Goal: Task Accomplishment & Management: Complete application form

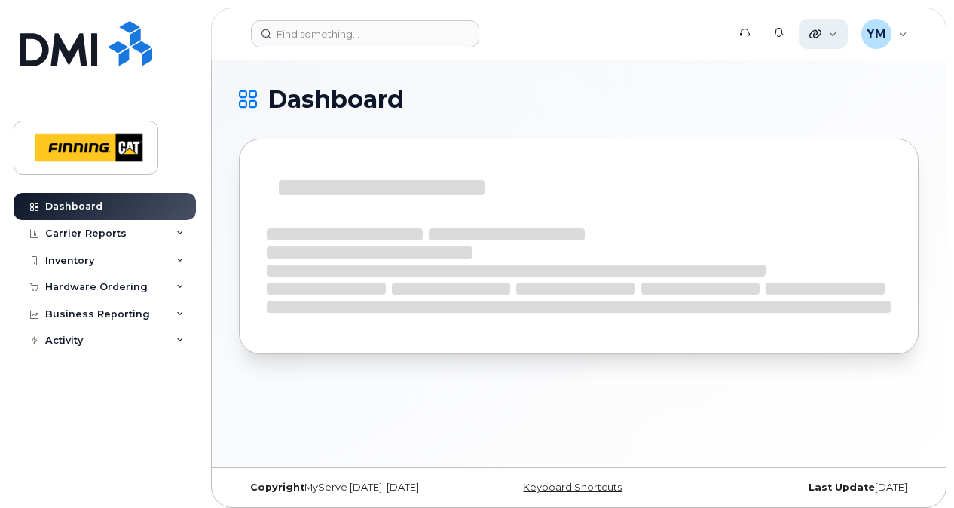
click at [837, 32] on div "Quicklinks" at bounding box center [823, 34] width 49 height 30
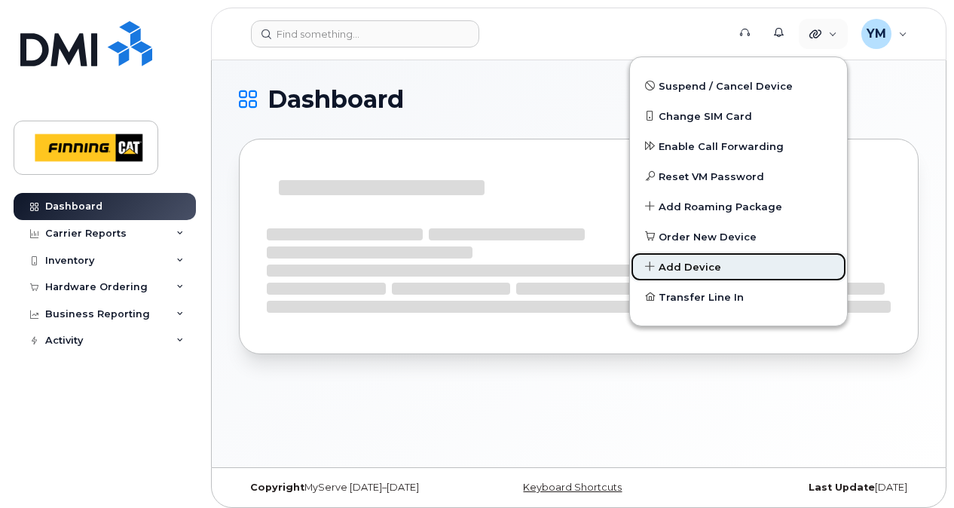
click at [728, 268] on link "Add Device" at bounding box center [738, 267] width 217 height 30
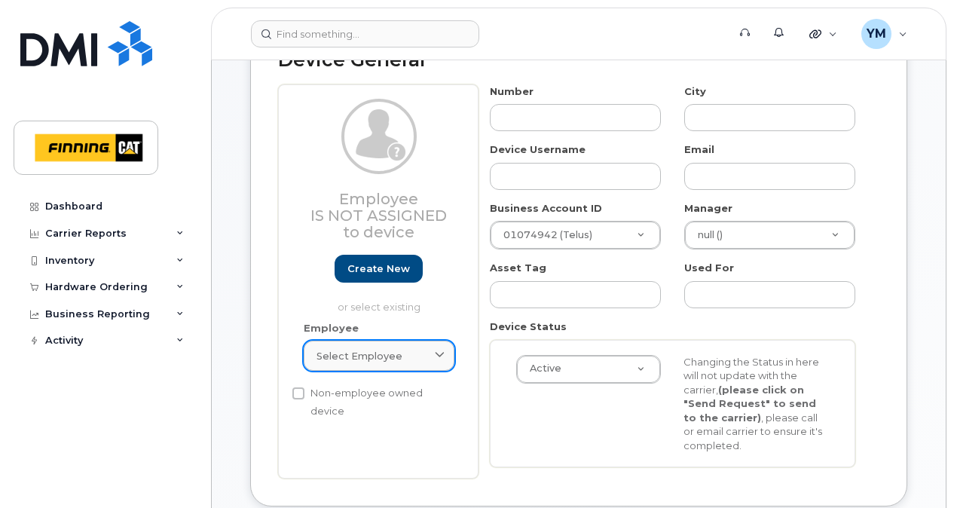
scroll to position [200, 0]
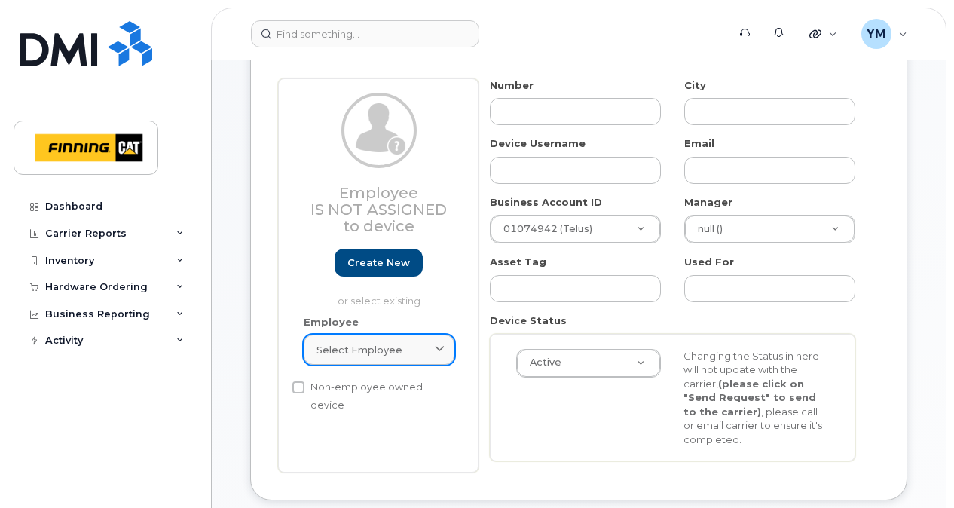
click at [424, 350] on div "Select employee" at bounding box center [379, 350] width 125 height 14
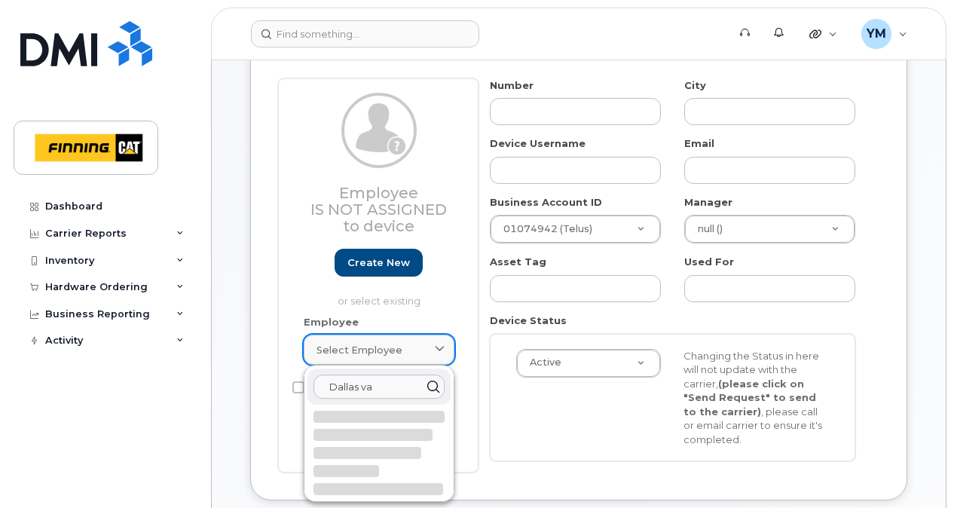
type input "Dallas van"
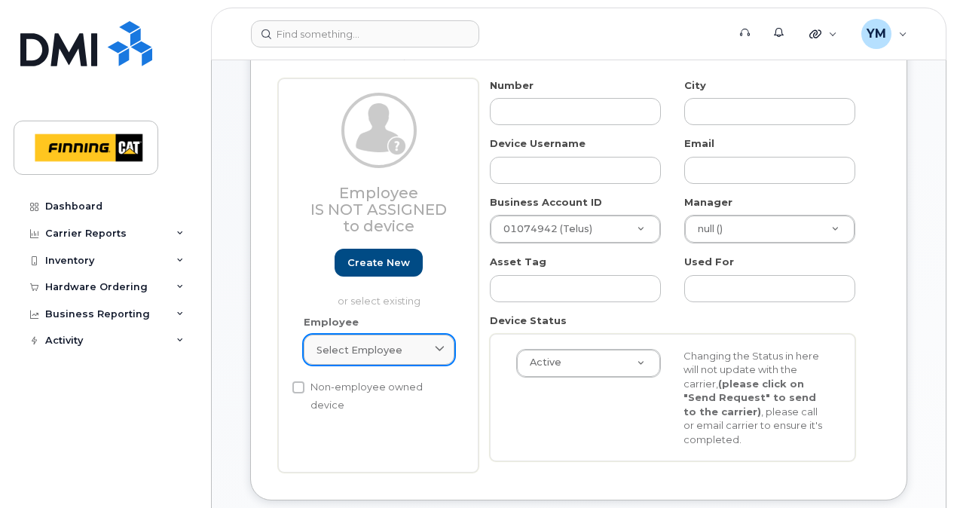
type input "Saving..."
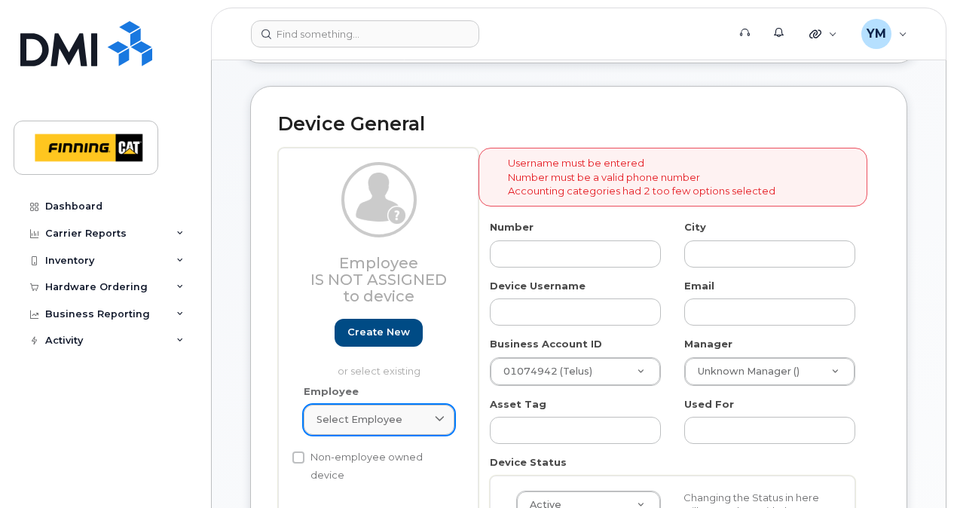
scroll to position [176, 0]
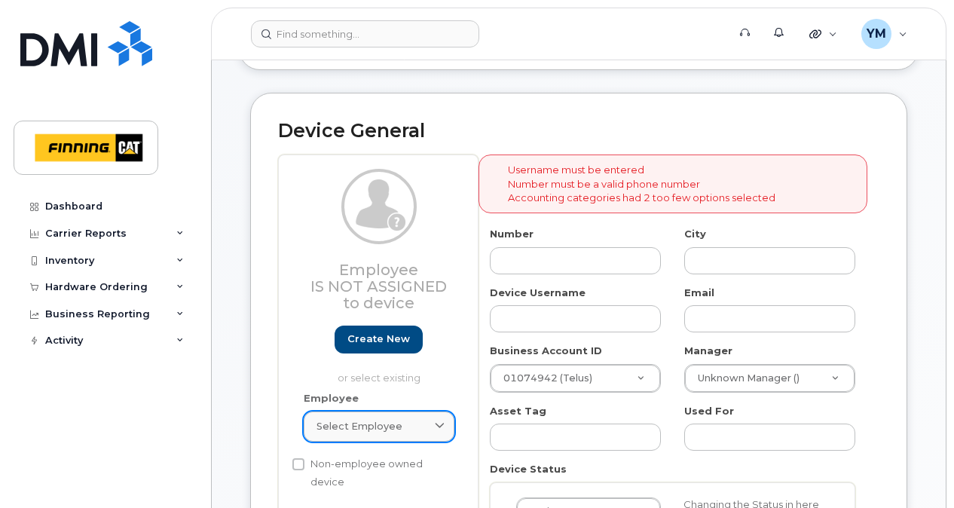
click at [383, 433] on span "Select employee" at bounding box center [360, 426] width 86 height 14
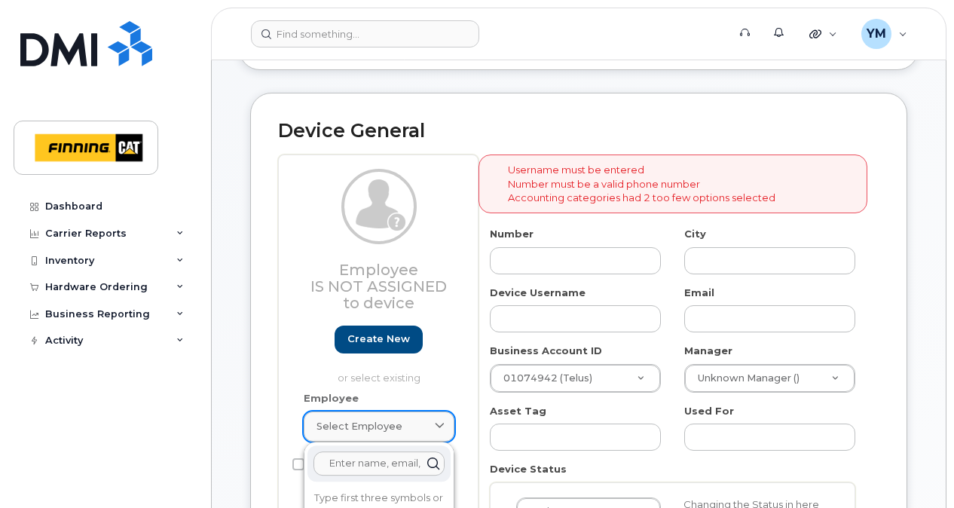
type input "d"
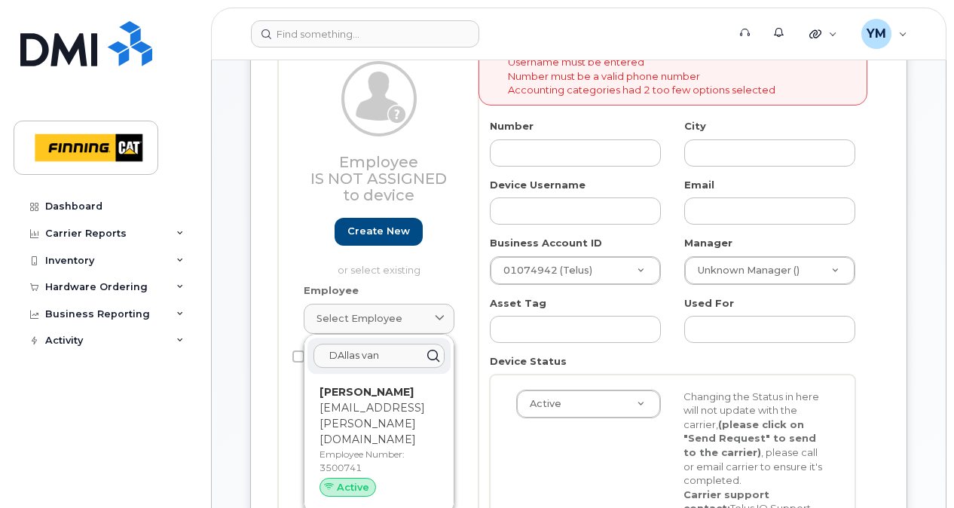
scroll to position [302, 0]
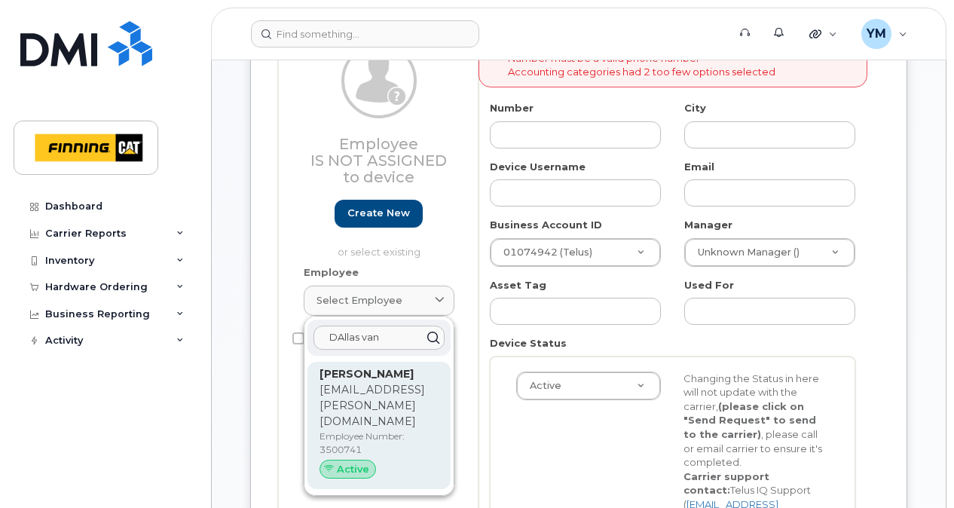
type input "DAllas van"
click at [376, 375] on p "[PERSON_NAME]" at bounding box center [379, 374] width 119 height 16
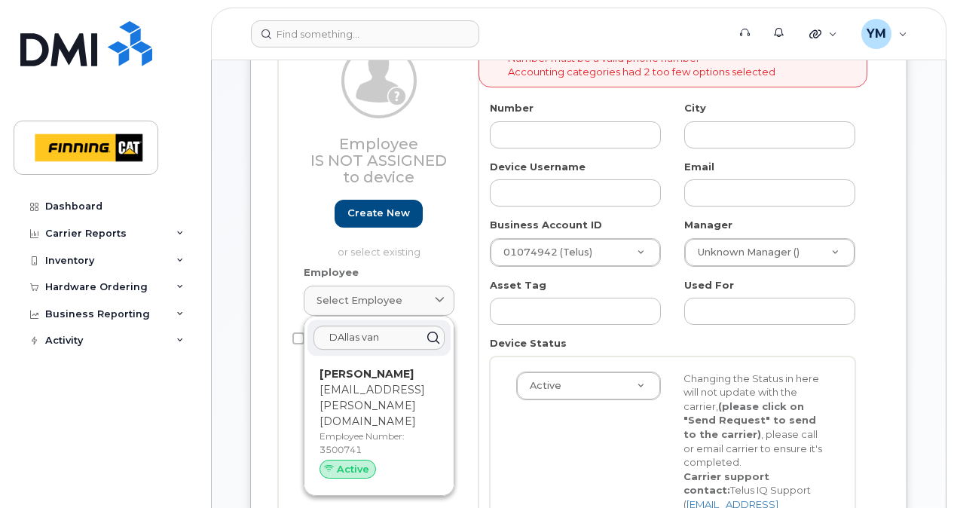
type input "3500741"
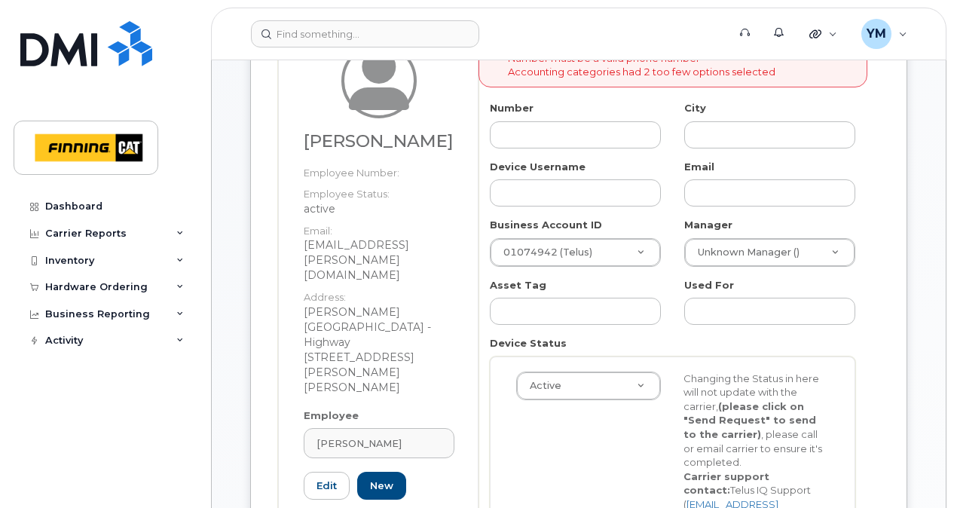
click at [516, 455] on div "Active Active Suspended Cancelled Changing the Status in here will not update w…" at bounding box center [672, 449] width 335 height 154
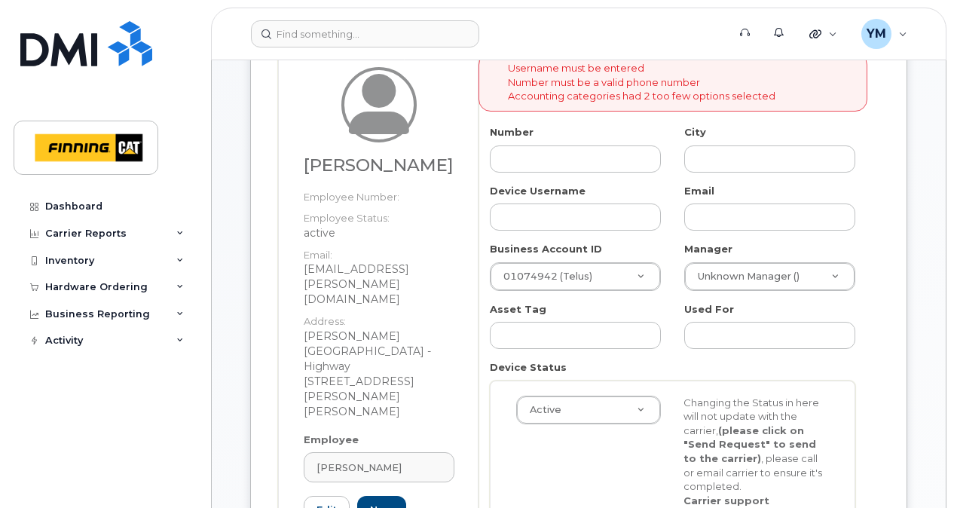
scroll to position [251, 0]
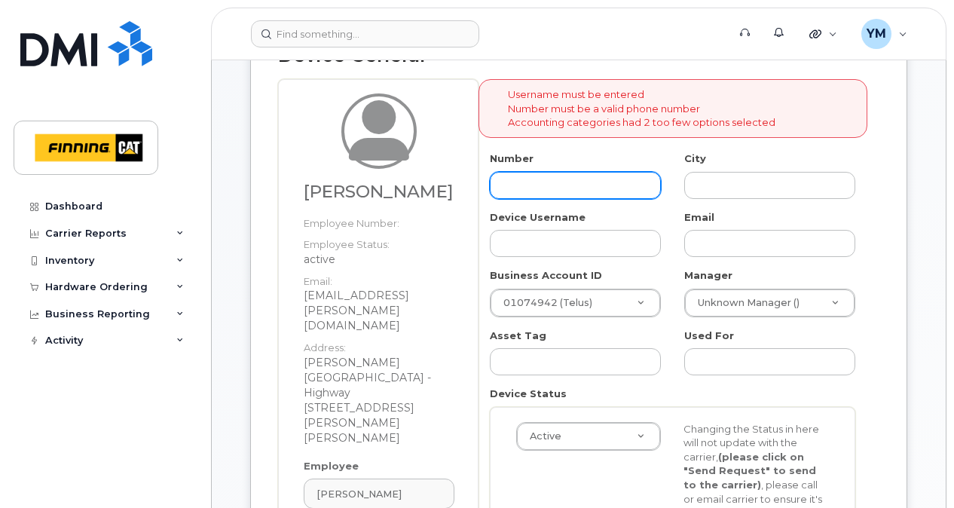
click at [604, 180] on input "text" at bounding box center [575, 185] width 171 height 27
paste input "(587) 596-5022"
type input "(587) 596-5022"
type input "?"
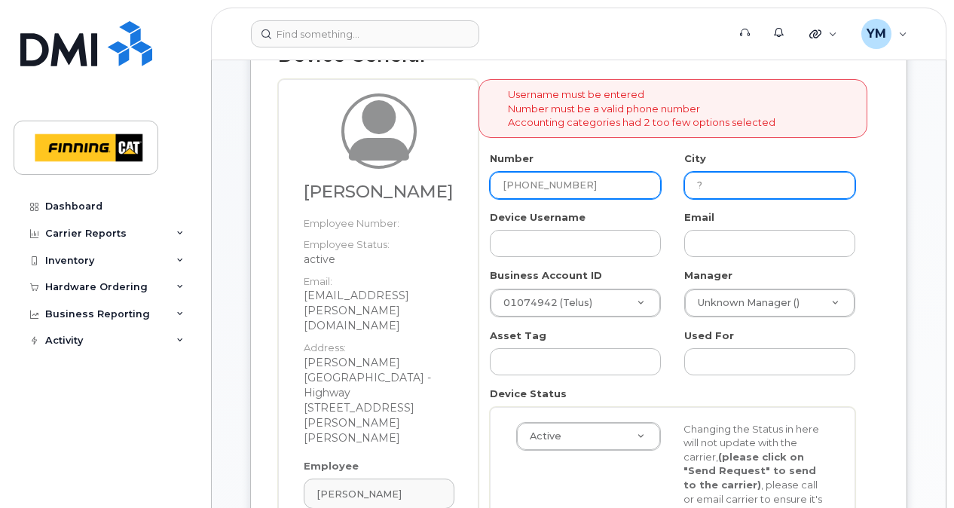
type input "(587) 596-5022"
click at [705, 190] on input "?" at bounding box center [769, 185] width 171 height 27
type input "?"
type input "Edmonton"
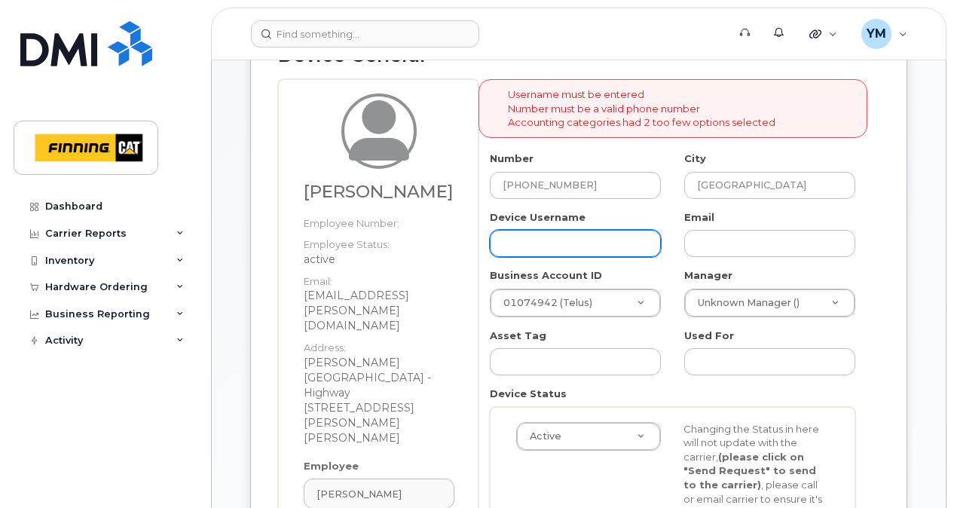
paste input "[PERSON_NAME]"
drag, startPoint x: 617, startPoint y: 242, endPoint x: 420, endPoint y: 239, distance: 196.8
click at [420, 239] on div "Dallas Vankoughnett Employee Number: Employee Status: active Email: dallas.vank…" at bounding box center [578, 352] width 601 height 546
paste input "CA-26RBBT3"
type input "CA-26RBBT3"
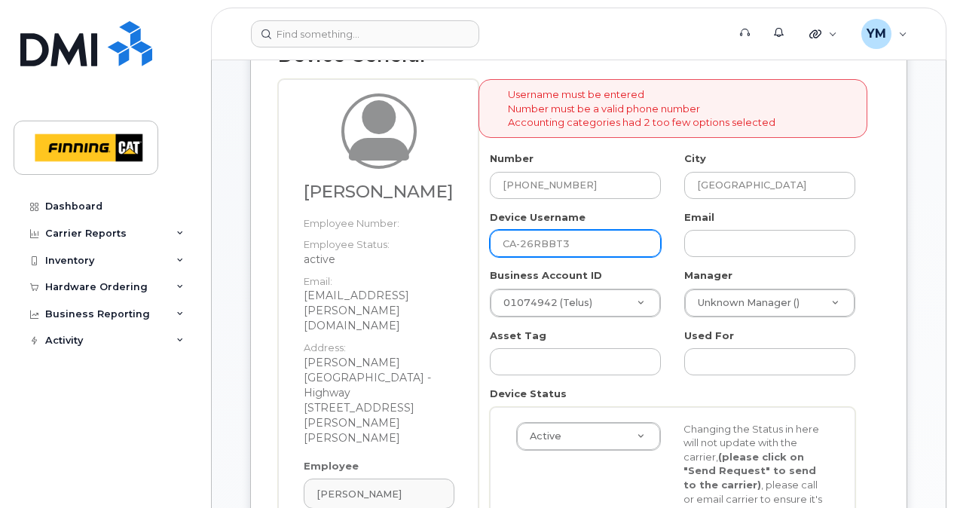
drag, startPoint x: 604, startPoint y: 242, endPoint x: 372, endPoint y: 241, distance: 232.2
click at [372, 241] on div "Dallas Vankoughnett Employee Number: Employee Status: active Email: dallas.vank…" at bounding box center [578, 352] width 601 height 546
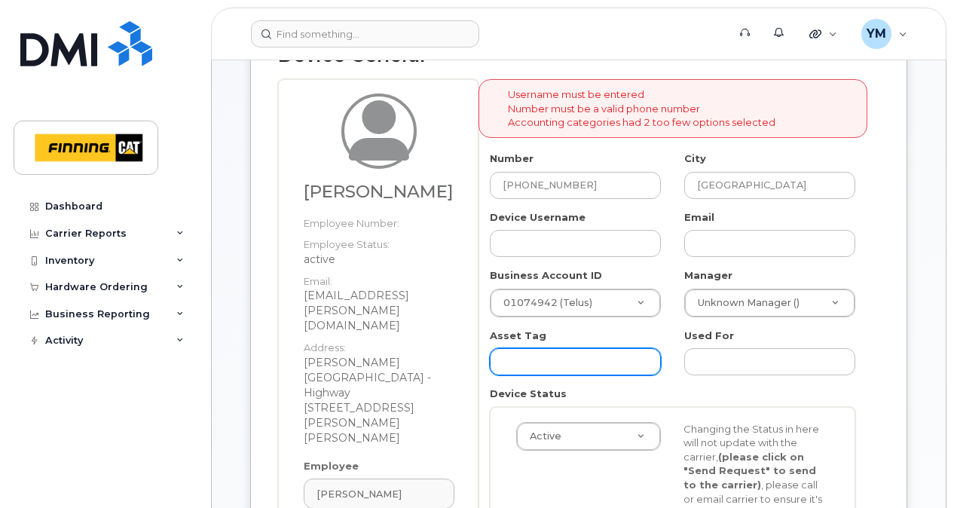
click at [571, 351] on input "text" at bounding box center [575, 361] width 171 height 27
paste input "CA-26RBBT3"
type input "CA-26RBBT3"
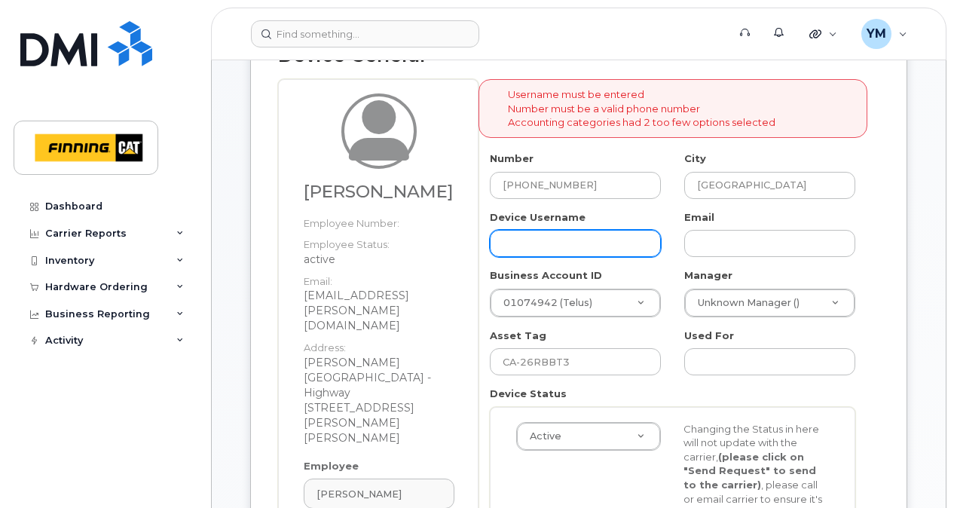
click at [595, 243] on input "text" at bounding box center [575, 243] width 171 height 27
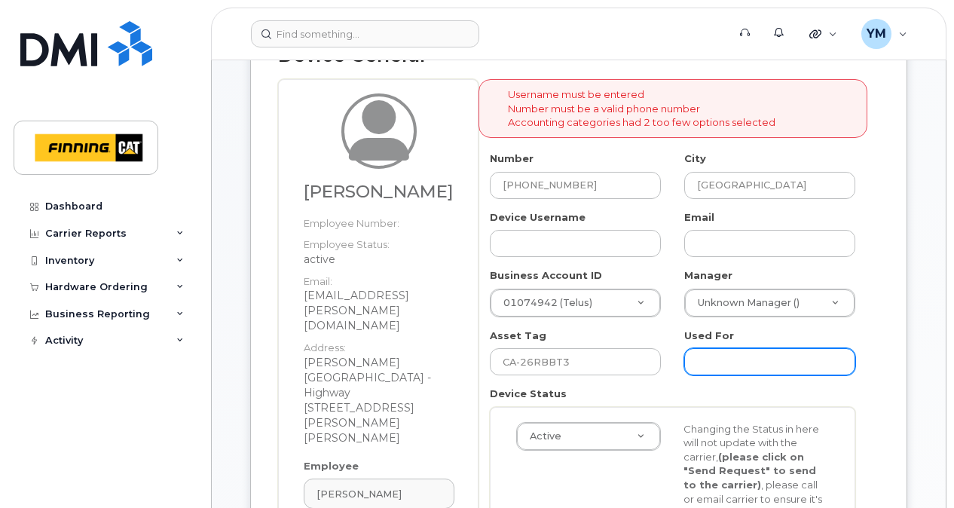
click at [813, 364] on input "text" at bounding box center [769, 361] width 171 height 27
paste input "CA-26RBBT3"
type input "CA-26RBBT3"
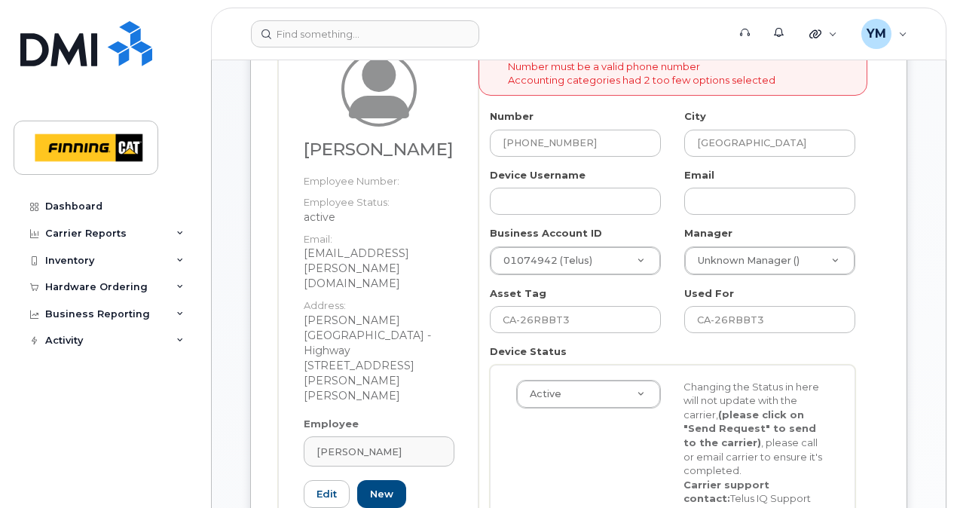
scroll to position [302, 0]
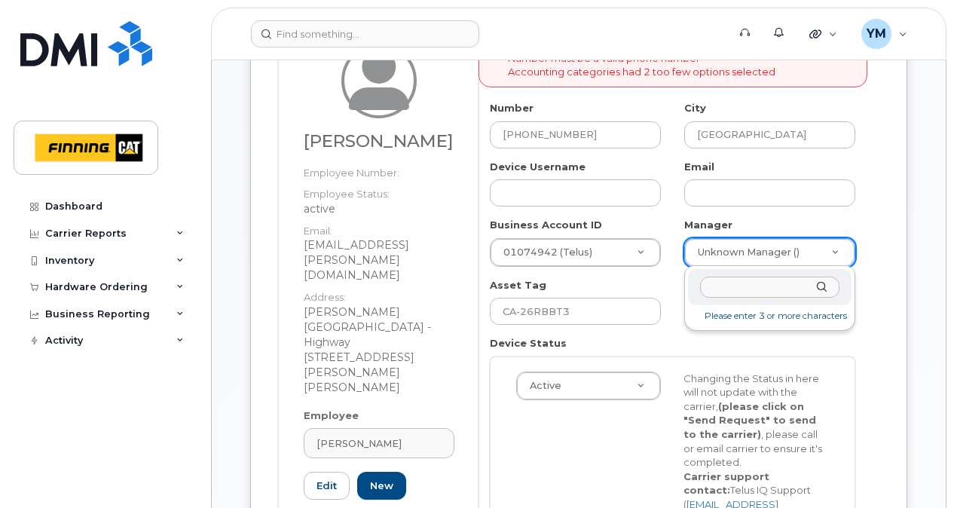
click at [763, 285] on input "text" at bounding box center [769, 288] width 139 height 22
type input "Kate"
type input "762142"
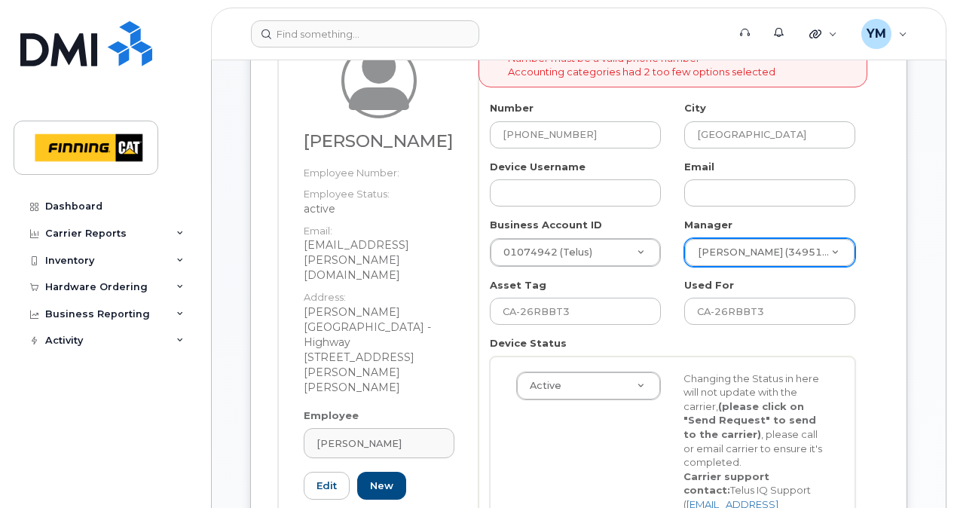
click at [883, 344] on div "Device General Dallas Vankoughnett Employee Number: Employee Status: active Ema…" at bounding box center [578, 285] width 657 height 636
click at [735, 188] on input "text" at bounding box center [769, 192] width 171 height 27
drag, startPoint x: 447, startPoint y: 160, endPoint x: 313, endPoint y: 141, distance: 135.5
click at [313, 141] on h3 "[PERSON_NAME]" at bounding box center [379, 141] width 151 height 19
copy h3 "[PERSON_NAME]"
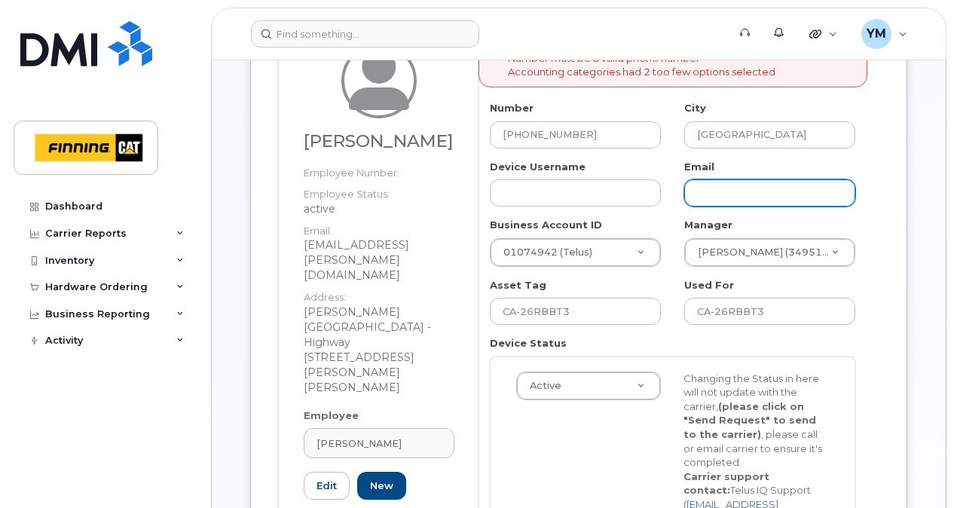
click at [810, 189] on input "text" at bounding box center [769, 192] width 171 height 27
paste input "[PERSON_NAME]"
click at [729, 191] on input "[PERSON_NAME]" at bounding box center [769, 192] width 171 height 27
type input "[EMAIL_ADDRESS][PERSON_NAME][DOMAIN_NAME]"
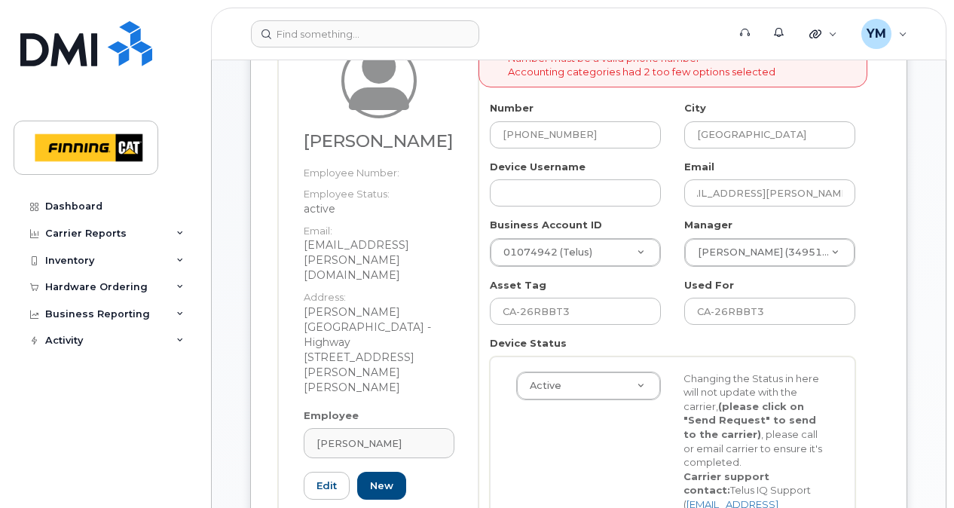
scroll to position [0, 0]
click at [869, 232] on div "Username must be entered Number must be a valid phone number Accounting categor…" at bounding box center [679, 302] width 401 height 546
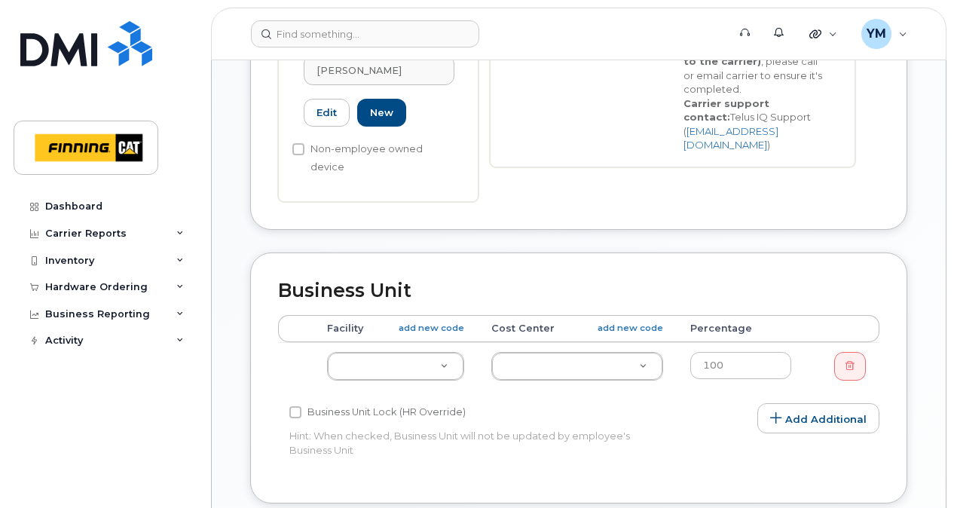
scroll to position [703, 0]
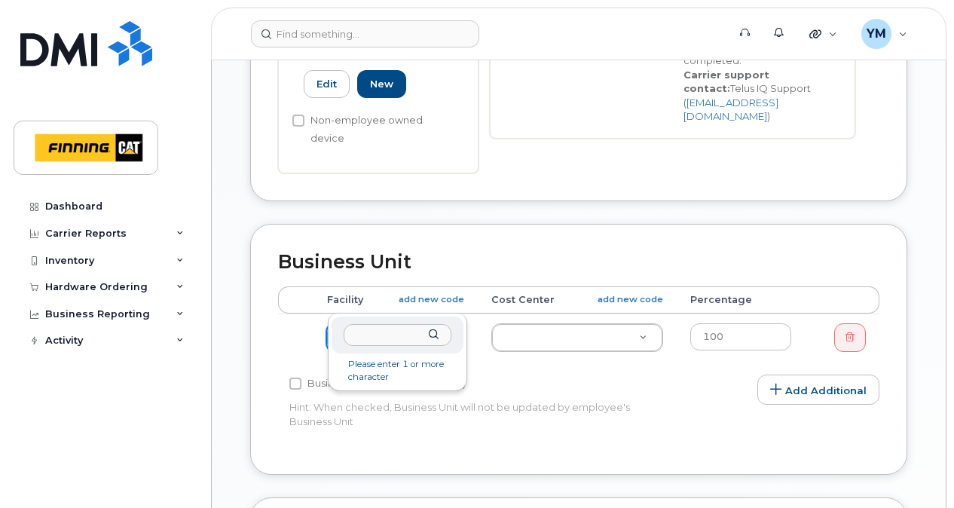
click at [415, 329] on input "text" at bounding box center [398, 335] width 108 height 22
type input "d06"
type input "34171"
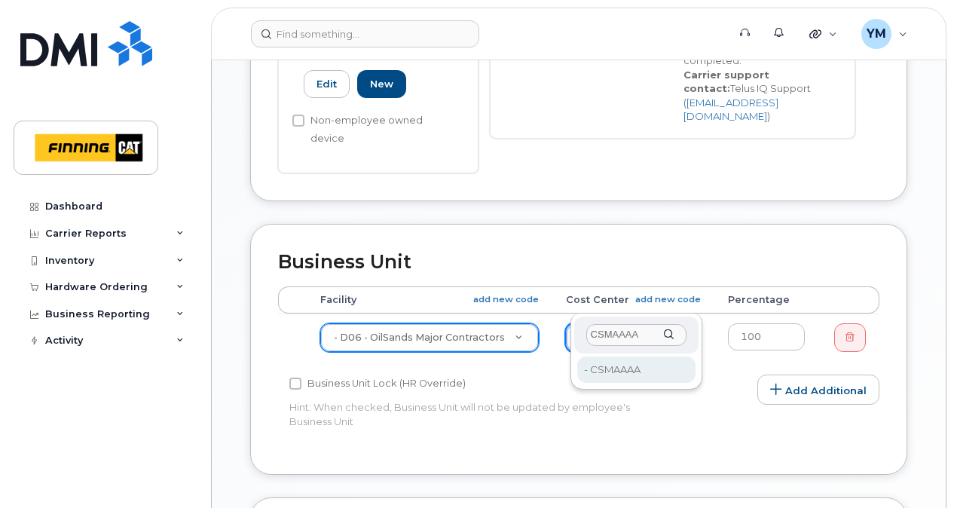
type input "CSMAAAA"
type input "34293"
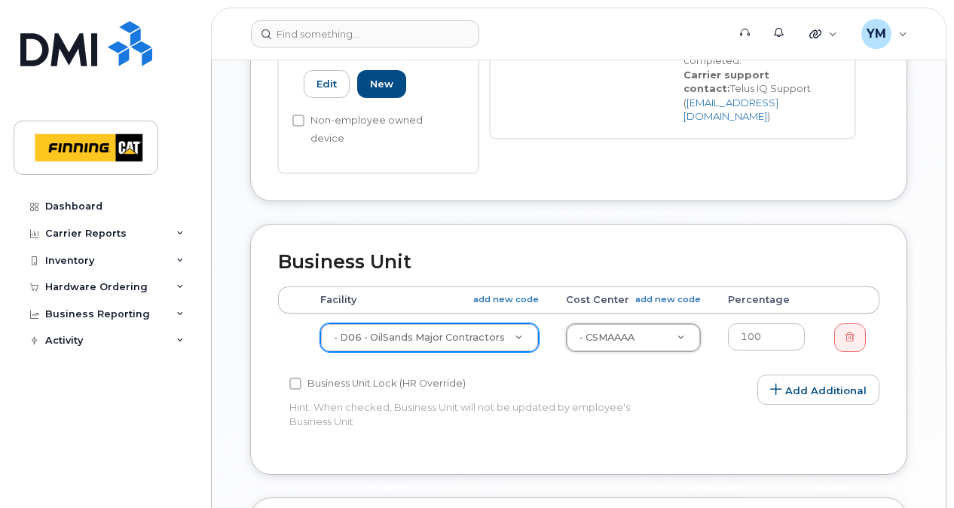
click at [774, 414] on div "Business Unit Accounting Categories Rules Accounting categories percentages mus…" at bounding box center [578, 349] width 657 height 251
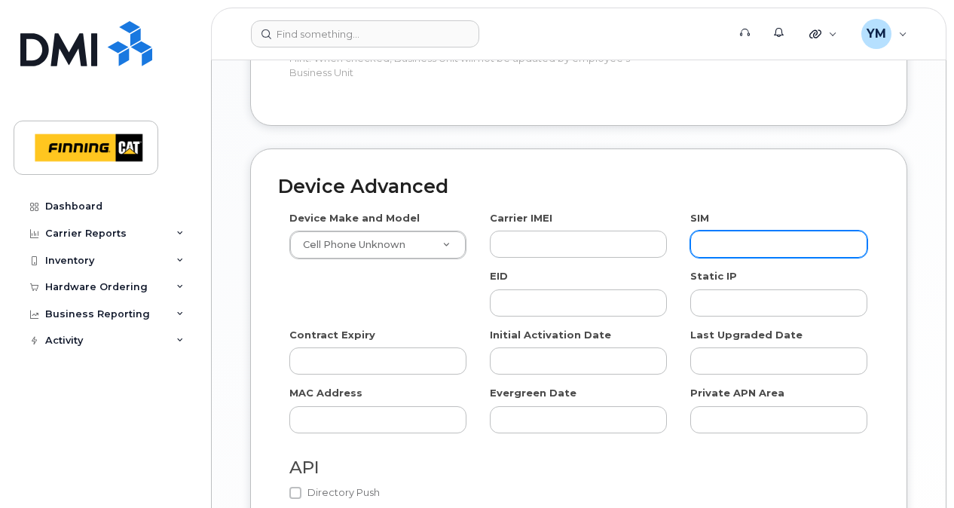
scroll to position [1055, 0]
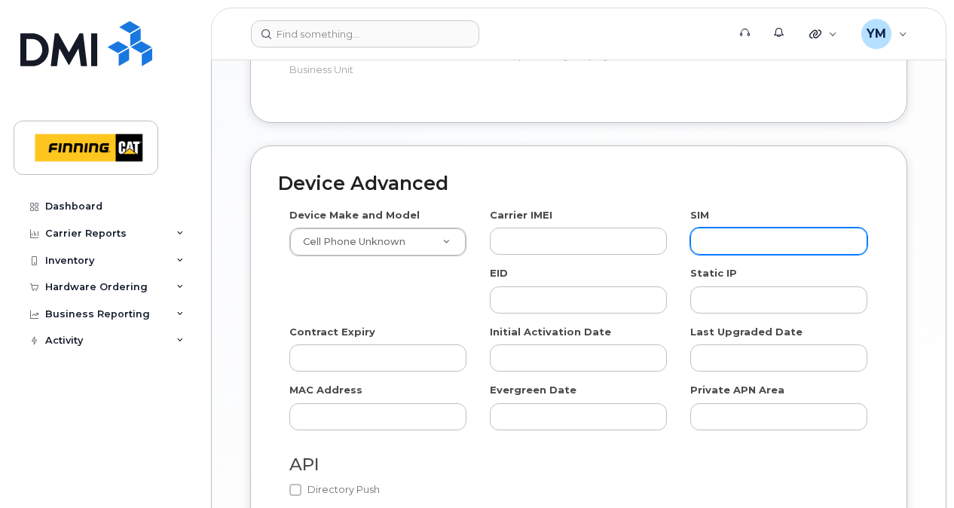
click at [793, 228] on input "text" at bounding box center [778, 241] width 177 height 27
paste input "[TECHNICAL_ID]"
type input "[TECHNICAL_ID]"
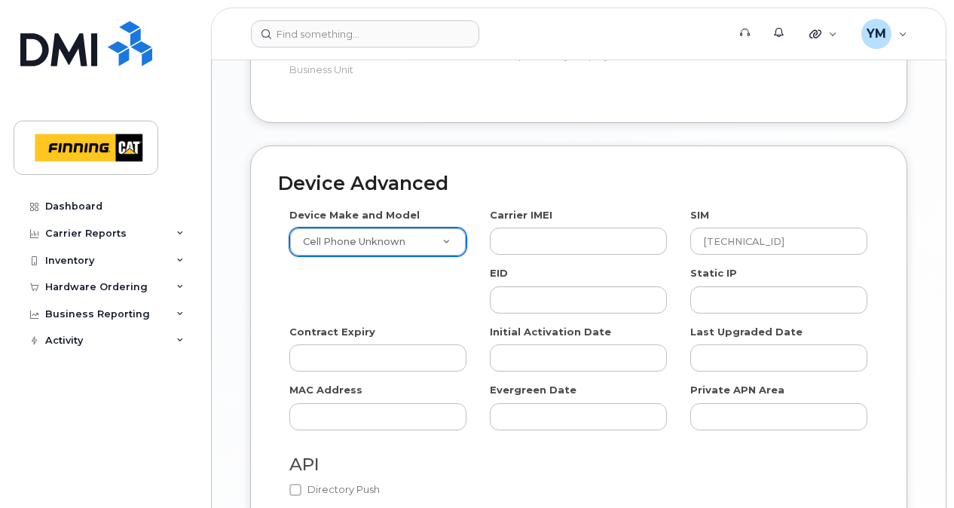
type input "R"
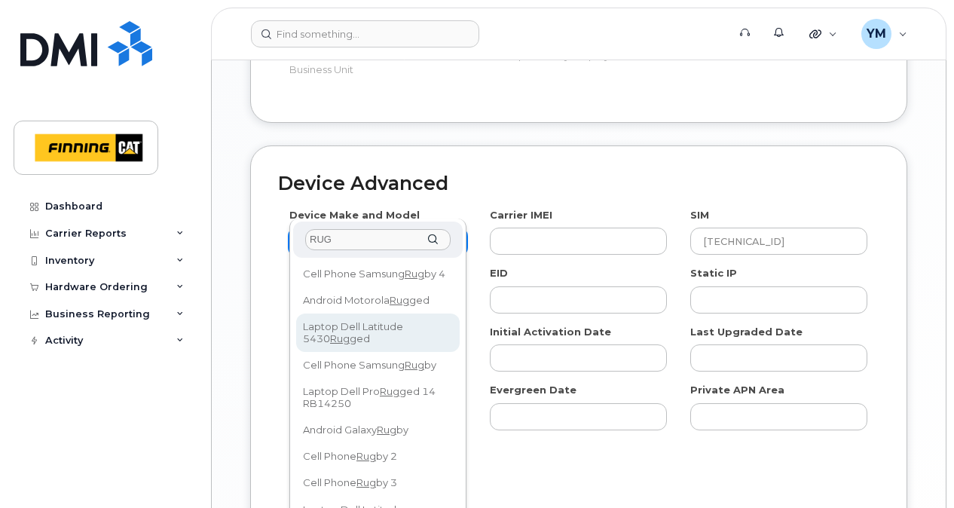
type input "RUG"
select select "2660"
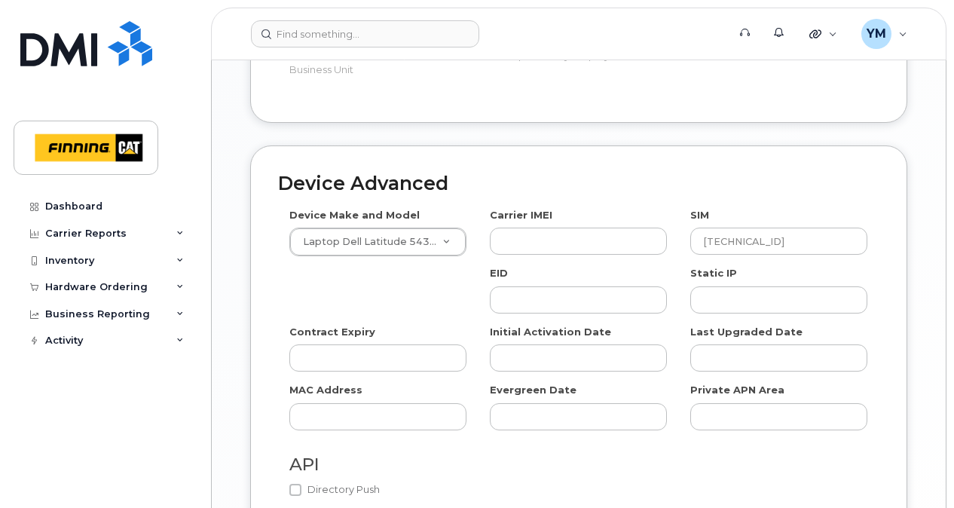
click at [695, 442] on div "API Directory Push" at bounding box center [578, 474] width 601 height 65
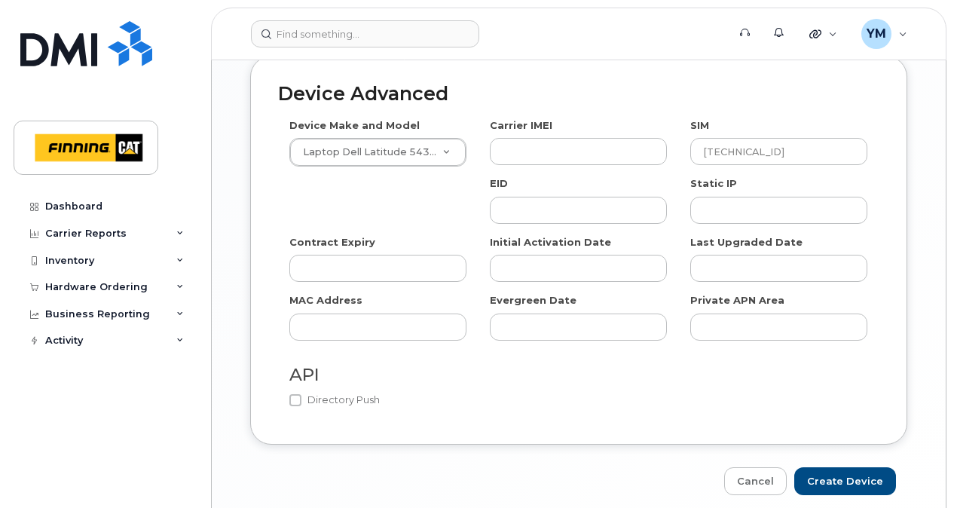
scroll to position [1170, 0]
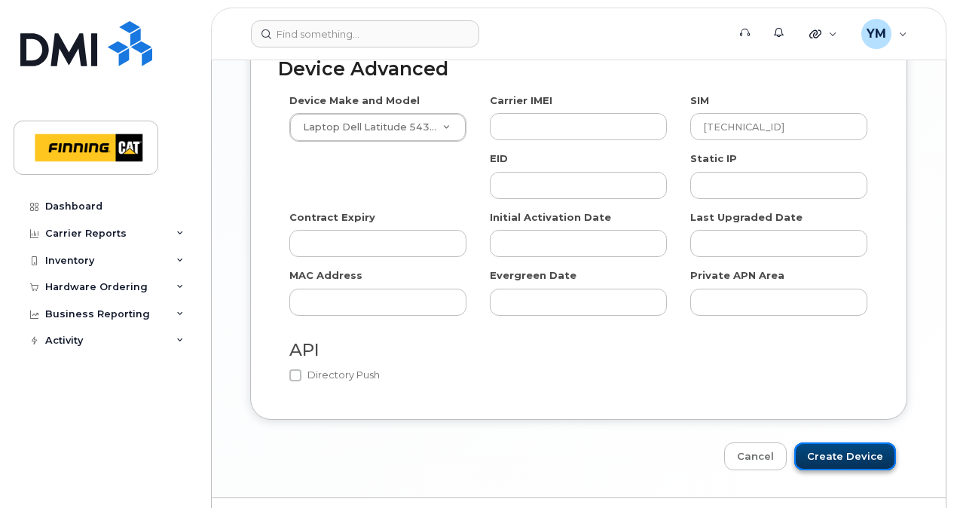
click at [863, 442] on input "Create Device" at bounding box center [845, 456] width 102 height 28
type input "Saving..."
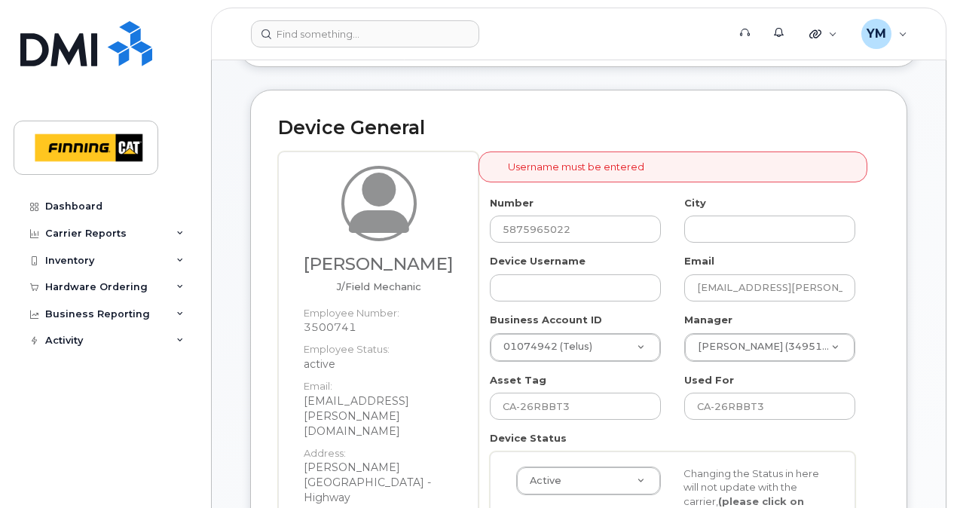
scroll to position [200, 0]
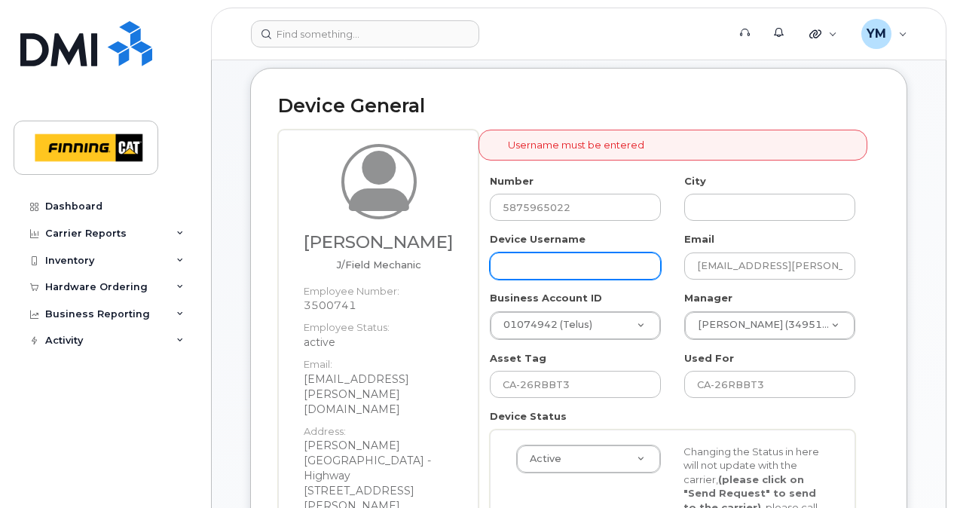
click at [620, 261] on input "text" at bounding box center [575, 266] width 171 height 27
drag, startPoint x: 444, startPoint y: 256, endPoint x: 335, endPoint y: 225, distance: 113.6
click at [335, 225] on div "Dallas Vankoughnett J/Field Mechanic" at bounding box center [379, 207] width 151 height 126
copy h3 "[PERSON_NAME]"
click at [593, 258] on input "text" at bounding box center [575, 266] width 171 height 27
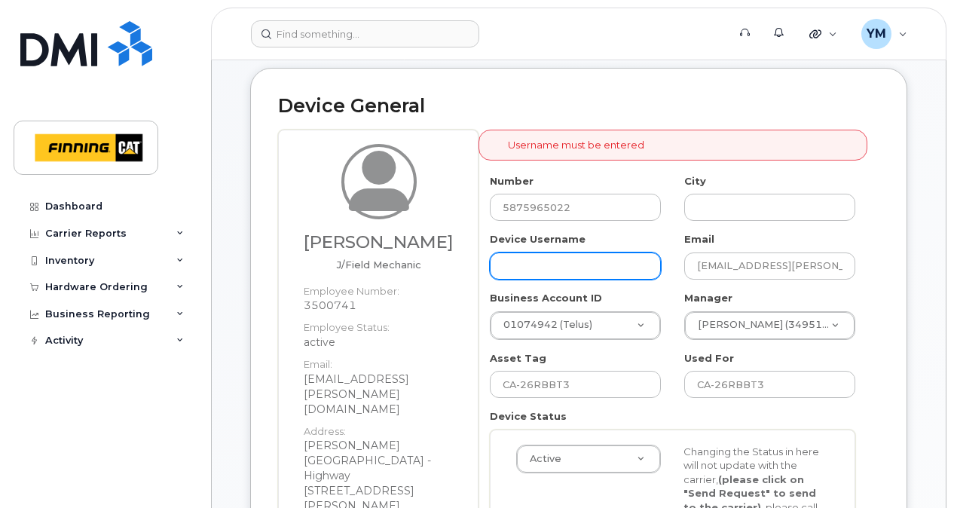
paste input "[PERSON_NAME]"
type input "[PERSON_NAME]"
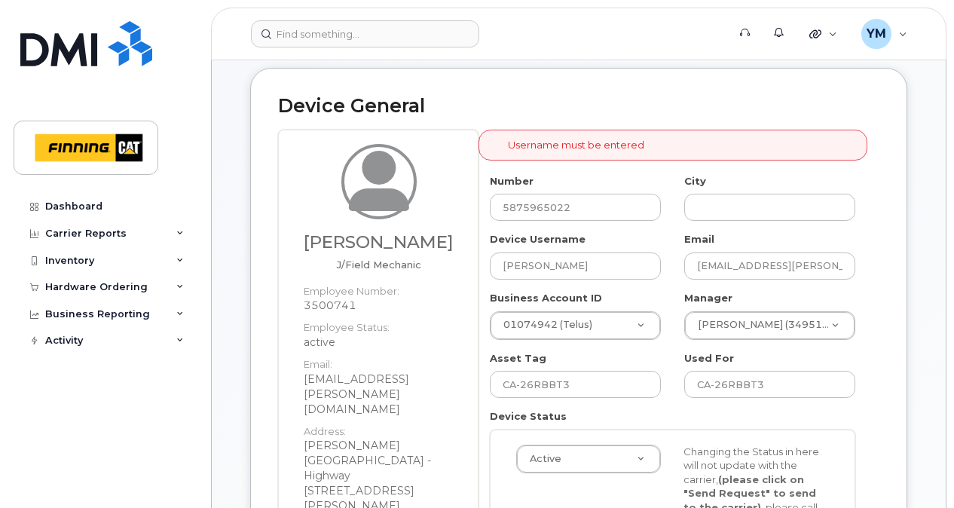
click at [753, 81] on div "Device General Dallas Vankoughnett J/Field Mechanic Employee Number: 3500741 Em…" at bounding box center [578, 402] width 657 height 669
click at [768, 200] on input "text" at bounding box center [769, 207] width 171 height 27
type input "Edmonton"
type input "Saving..."
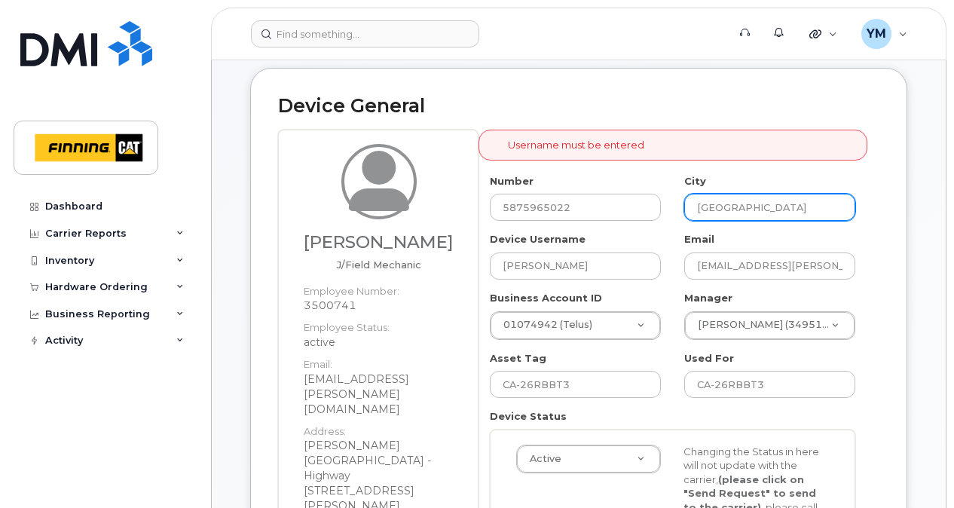
scroll to position [201, 0]
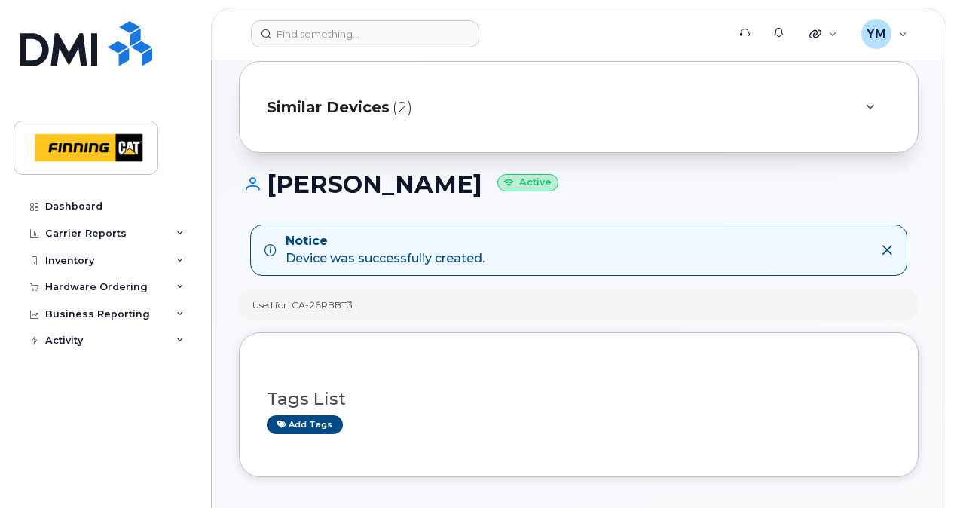
scroll to position [50, 0]
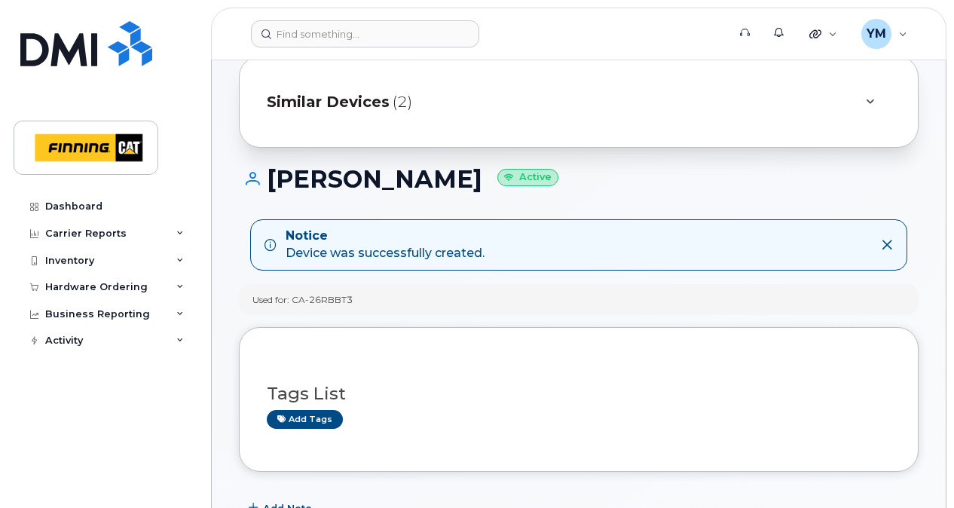
click at [596, 295] on div "Used for: CA-26RBBT3" at bounding box center [579, 299] width 680 height 31
click at [341, 103] on span "Similar Devices" at bounding box center [328, 102] width 123 height 22
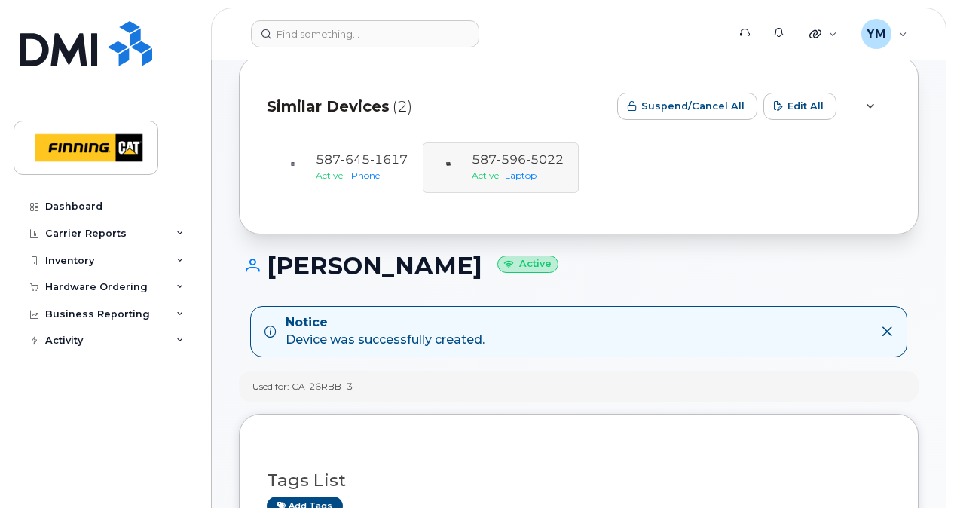
click at [567, 160] on div "[PHONE_NUMBER] Active iPhone [PHONE_NUMBER] Active Laptop" at bounding box center [579, 167] width 624 height 51
click at [728, 190] on div "[PHONE_NUMBER] Active iPhone [PHONE_NUMBER] Active Laptop" at bounding box center [579, 167] width 624 height 51
click at [505, 169] on div "[PHONE_NUMBER] Active iPhone [PHONE_NUMBER] Active Laptop" at bounding box center [579, 167] width 624 height 51
click at [786, 284] on div "[PERSON_NAME] Active" at bounding box center [579, 280] width 680 height 54
